Goal: Find specific page/section: Find specific page/section

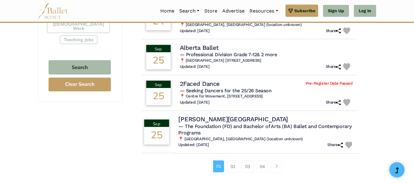
scroll to position [415, 0]
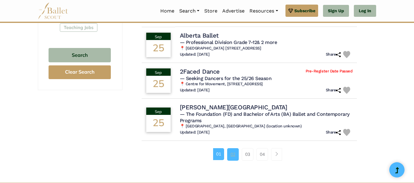
click at [231, 148] on link "02" at bounding box center [233, 154] width 12 height 12
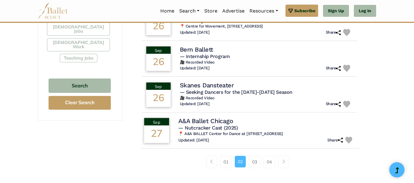
scroll to position [391, 0]
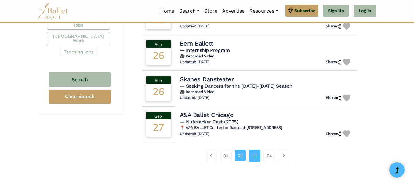
click at [254, 150] on link "03" at bounding box center [255, 156] width 12 height 12
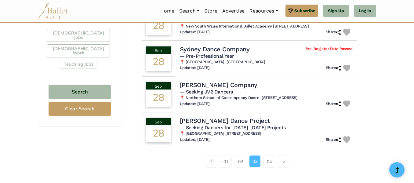
scroll to position [391, 0]
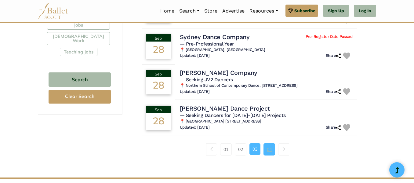
click at [269, 148] on link "04" at bounding box center [269, 149] width 12 height 12
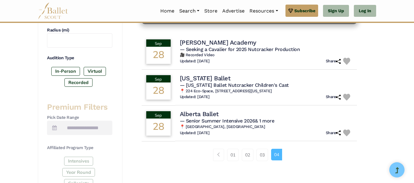
scroll to position [171, 0]
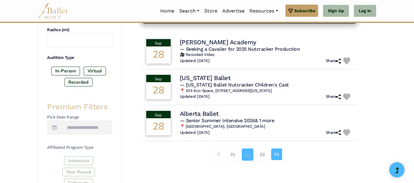
click at [250, 154] on link "02" at bounding box center [248, 154] width 12 height 12
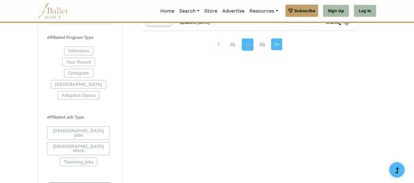
scroll to position [269, 0]
